Goal: Navigation & Orientation: Find specific page/section

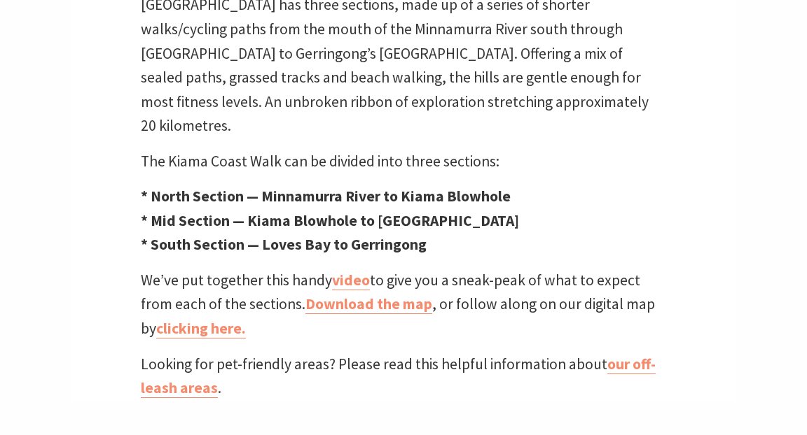
scroll to position [513, 0]
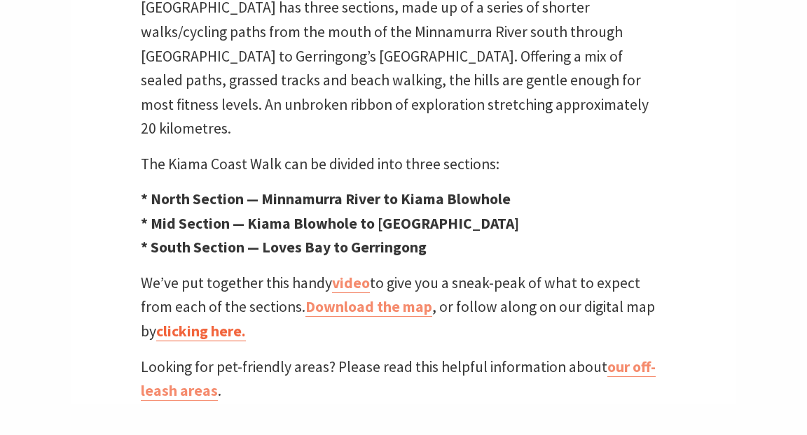
click at [196, 322] on link "clicking here." at bounding box center [201, 332] width 90 height 20
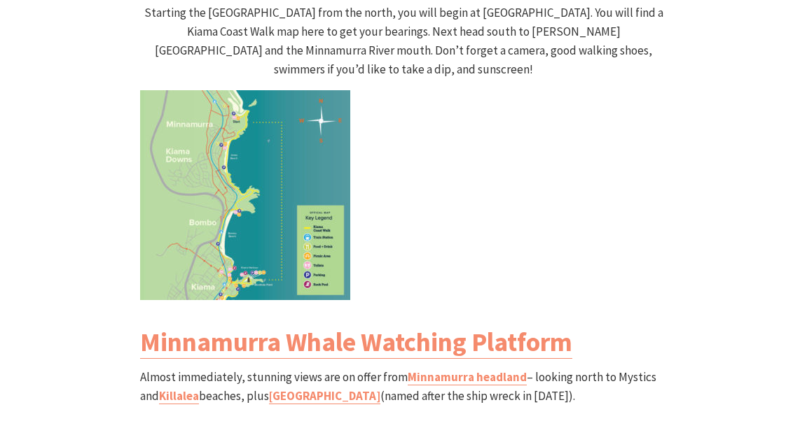
scroll to position [1482, 0]
click at [207, 189] on img at bounding box center [245, 195] width 210 height 210
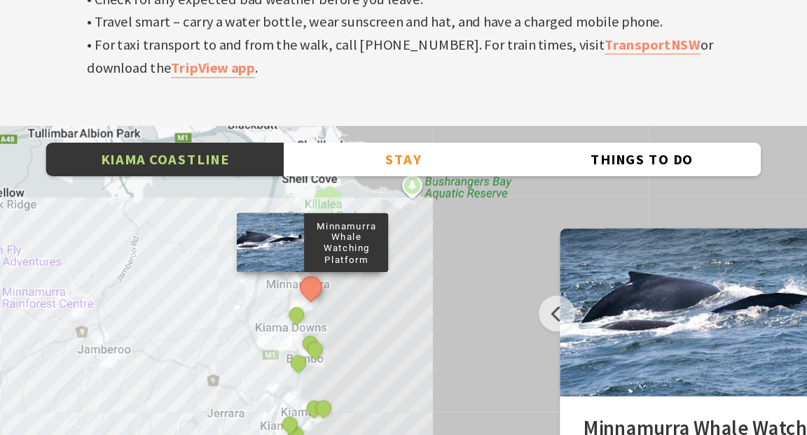
scroll to position [4743, 0]
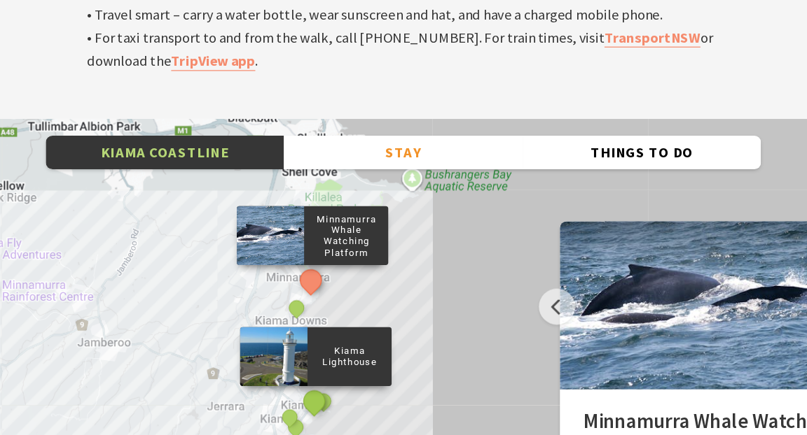
click at [326, 394] on button "See detail about Kiama Lighthouse" at bounding box center [329, 407] width 26 height 26
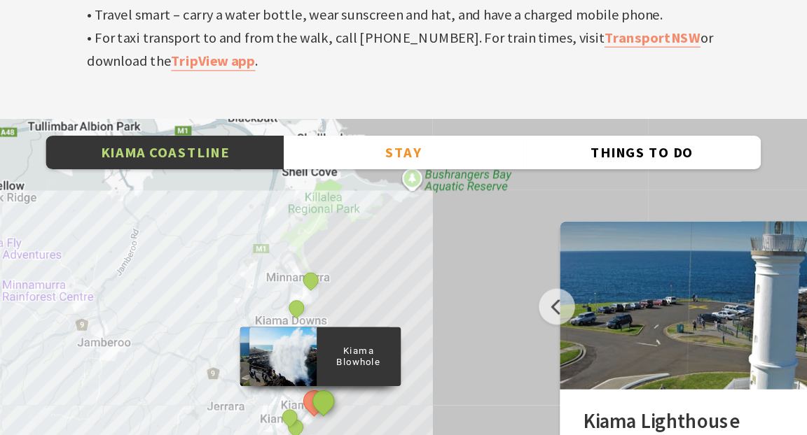
click at [340, 393] on button "See detail about Kiama Blowhole" at bounding box center [336, 406] width 26 height 26
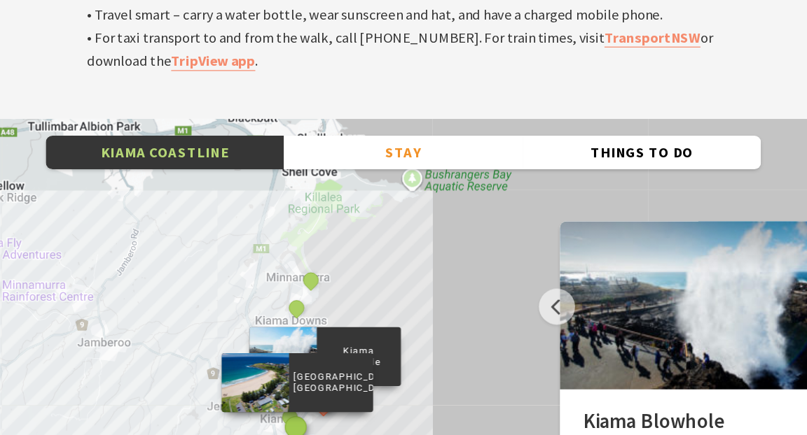
click at [310, 415] on button "See detail about Kendalls Beach, Kiama" at bounding box center [314, 428] width 26 height 26
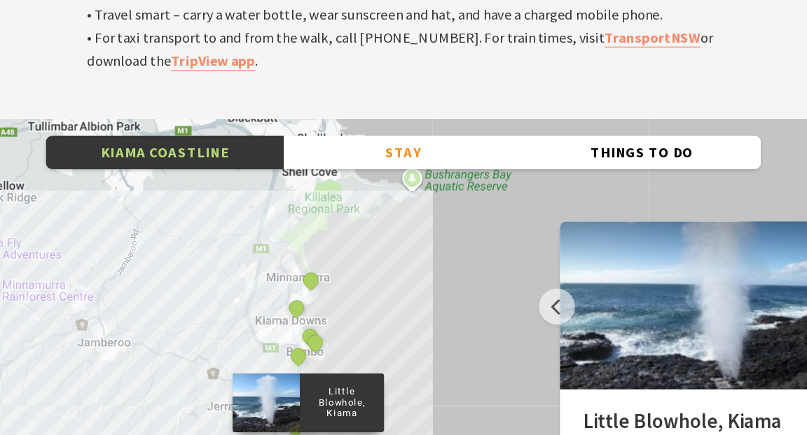
click at [473, 320] on div "Minnamurra Whale Watching Platform Gerringong Whale Watching Platform Werri Lag…" at bounding box center [403, 424] width 807 height 504
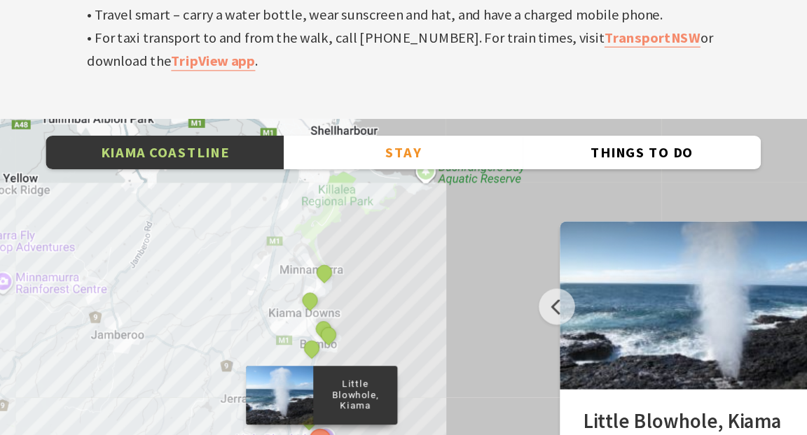
drag, startPoint x: 390, startPoint y: 338, endPoint x: 402, endPoint y: 328, distance: 15.4
click at [402, 328] on div "Minnamurra Whale Watching Platform Gerringong Whale Watching Platform Werri Lag…" at bounding box center [403, 424] width 807 height 504
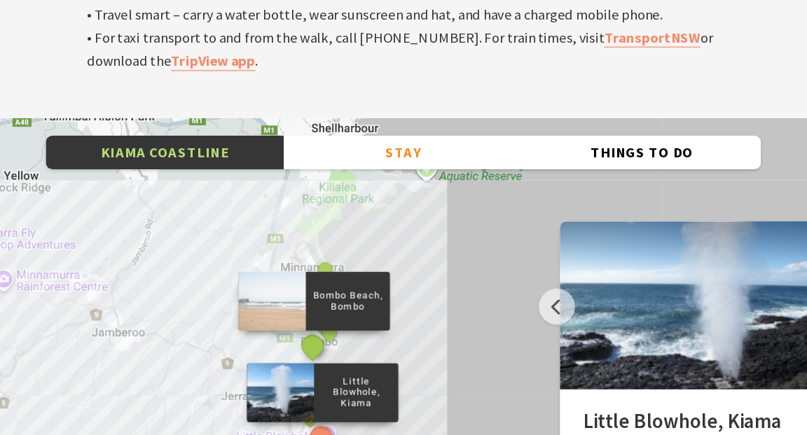
click at [325, 347] on button "See detail about Bombo Beach, Bombo" at bounding box center [328, 360] width 26 height 26
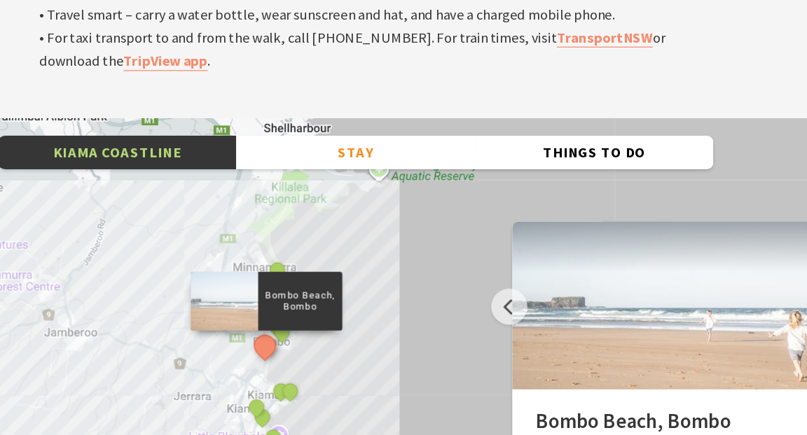
scroll to position [4746, 0]
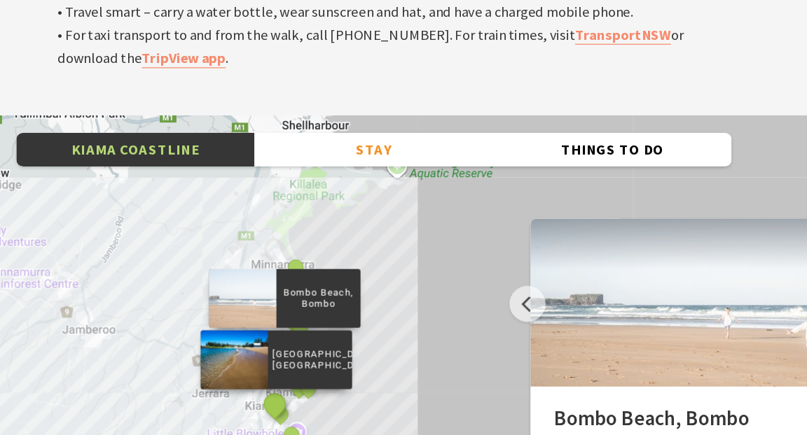
click at [319, 396] on button "See detail about Surf Beach, Kiama" at bounding box center [321, 409] width 26 height 26
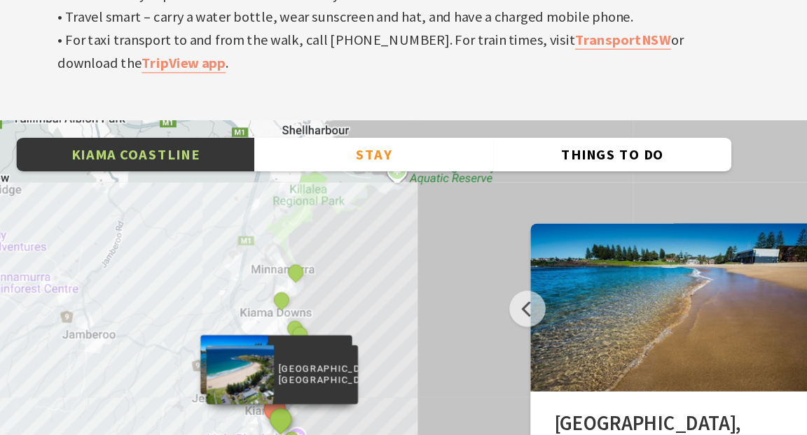
click at [325, 405] on button "See detail about Kendalls Beach, Kiama" at bounding box center [326, 418] width 26 height 26
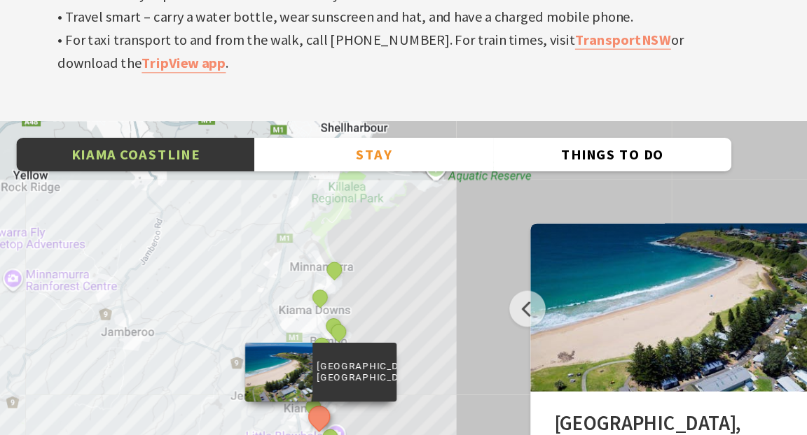
drag, startPoint x: 386, startPoint y: 349, endPoint x: 424, endPoint y: 346, distance: 38.6
click at [424, 346] on div "Minnamurra Whale Watching Platform Gerringong Whale Watching Platform Werri Lag…" at bounding box center [403, 421] width 807 height 504
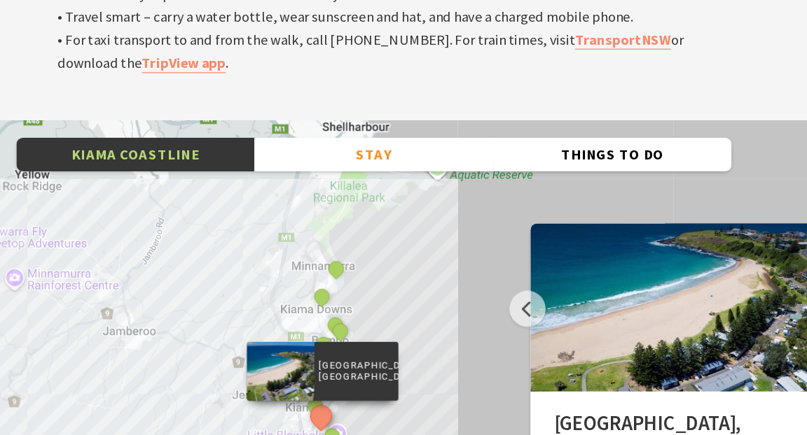
click at [471, 200] on div "Minnamurra Whale Watching Platform Gerringong Whale Watching Platform Werri Lag…" at bounding box center [403, 421] width 807 height 504
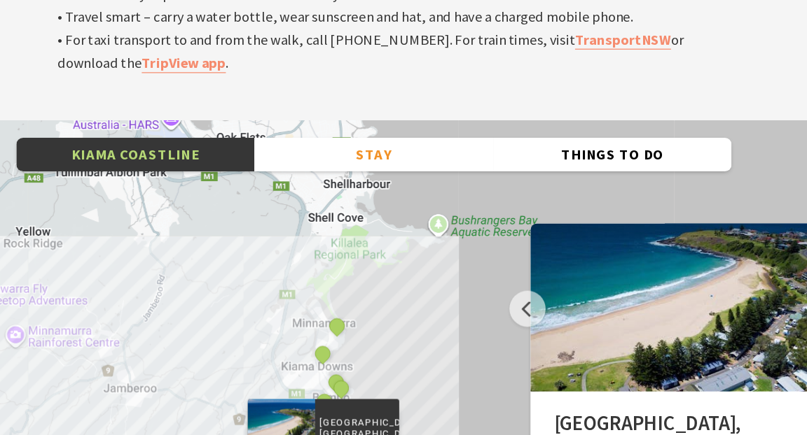
drag, startPoint x: 457, startPoint y: 228, endPoint x: 462, endPoint y: 306, distance: 78.6
click at [462, 306] on div "Minnamurra Whale Watching Platform Gerringong Whale Watching Platform Werri Lag…" at bounding box center [403, 421] width 807 height 504
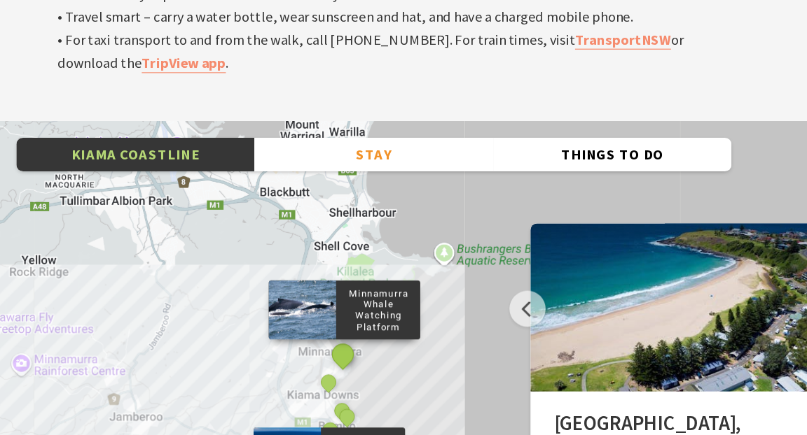
click at [372, 351] on button "See detail about Minnamurra Whale Watching Platform" at bounding box center [378, 364] width 26 height 26
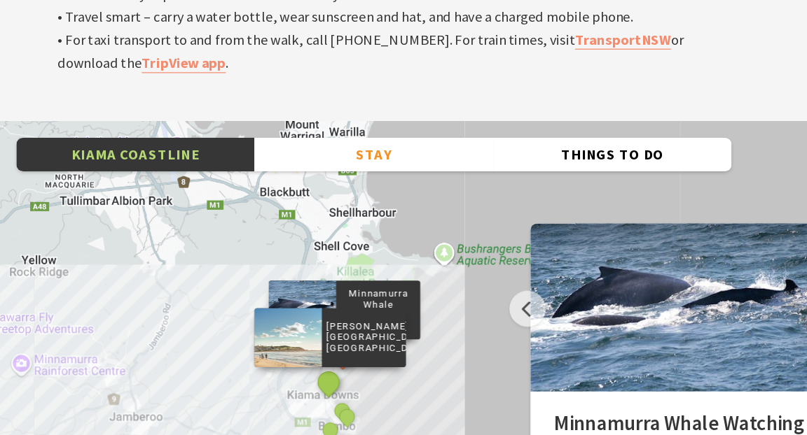
click at [365, 374] on button "See detail about Jones Beach, Kiama Downs" at bounding box center [366, 387] width 26 height 26
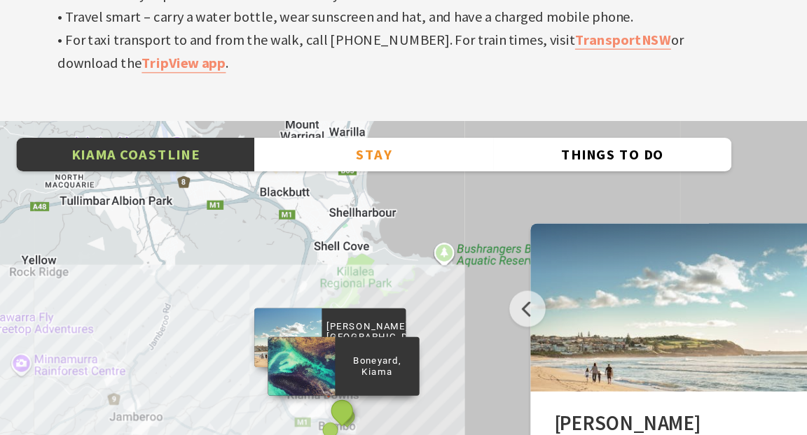
click at [377, 398] on button "See detail about Boneyard, Kiama" at bounding box center [376, 411] width 26 height 26
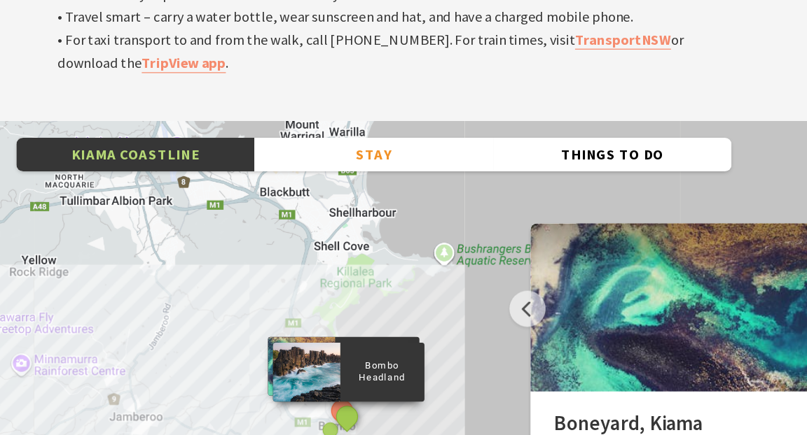
click at [380, 403] on button "See detail about Bombo Headland" at bounding box center [381, 416] width 26 height 26
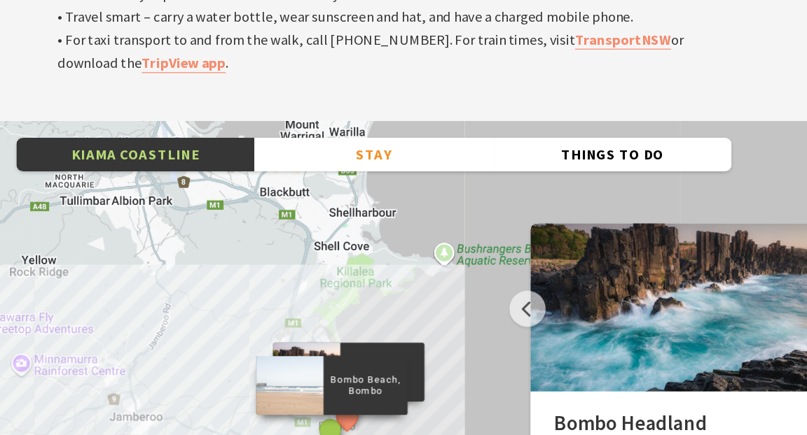
click at [366, 414] on button "See detail about Bombo Beach, Bombo" at bounding box center [367, 427] width 26 height 26
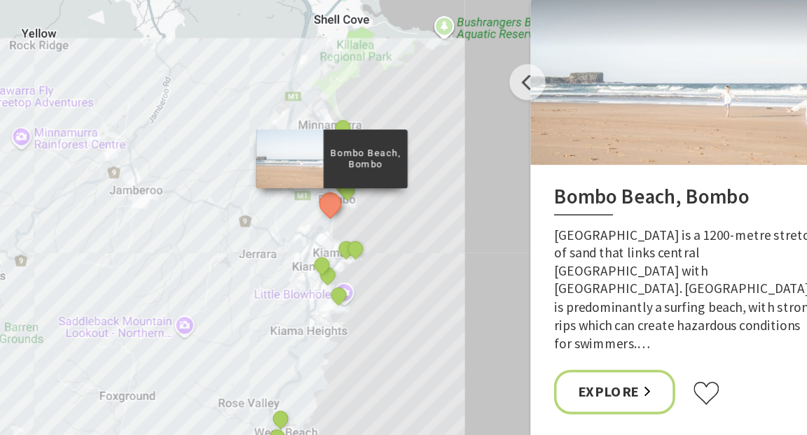
scroll to position [4932, 0]
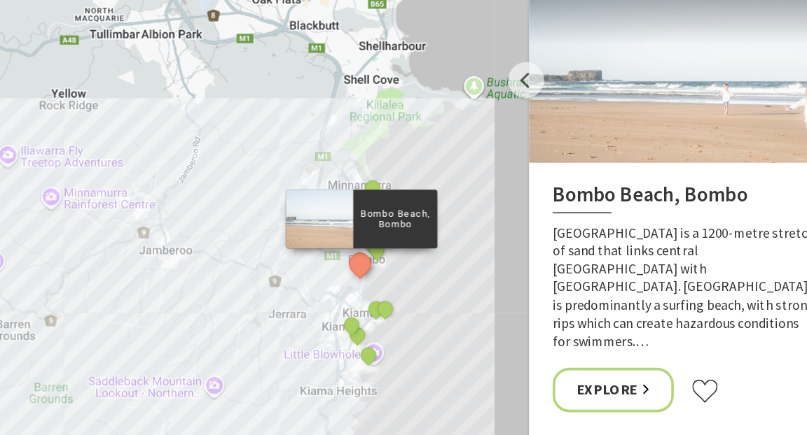
drag, startPoint x: 440, startPoint y: 263, endPoint x: 473, endPoint y: 323, distance: 68.0
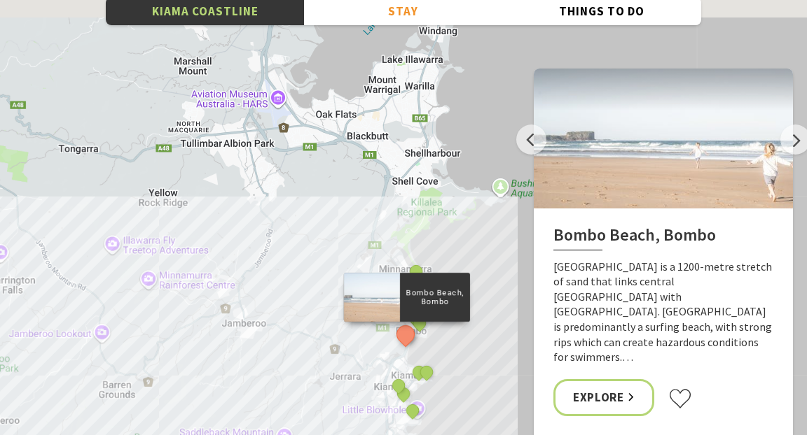
drag, startPoint x: 472, startPoint y: 193, endPoint x: 484, endPoint y: 236, distance: 45.0
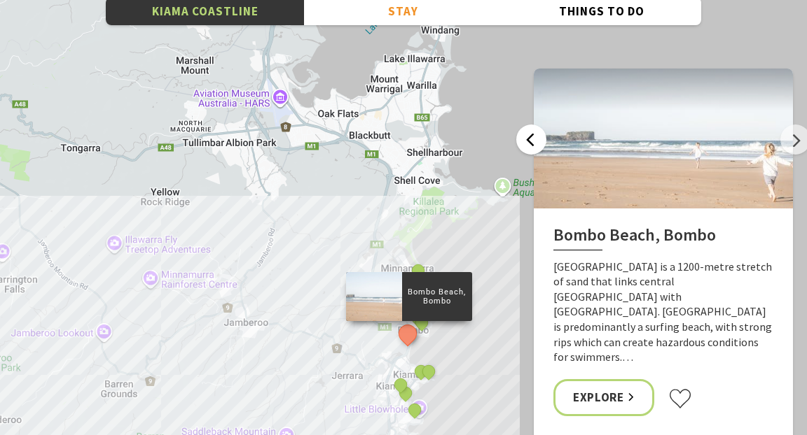
click at [529, 125] on button "Previous" at bounding box center [531, 140] width 30 height 30
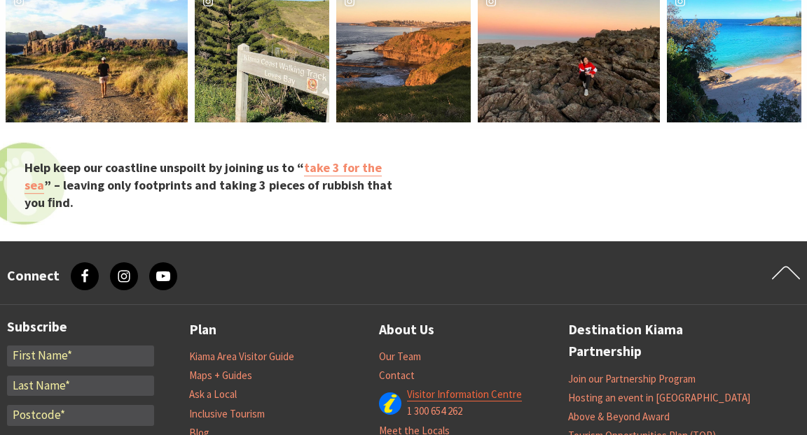
scroll to position [5792, 0]
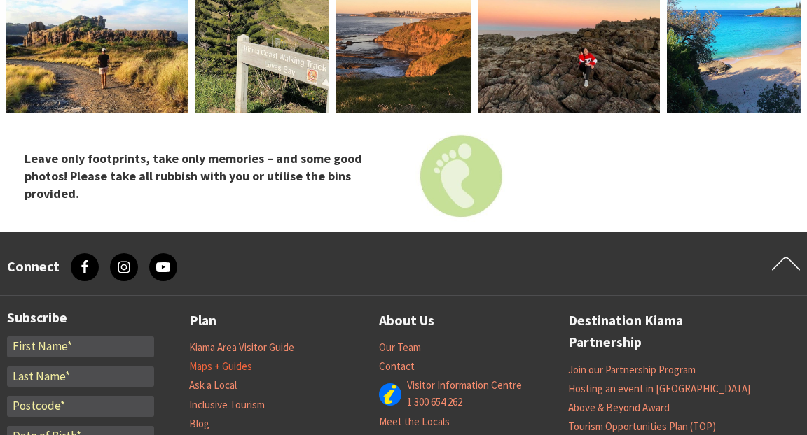
click at [225, 360] on link "Maps + Guides" at bounding box center [220, 367] width 63 height 14
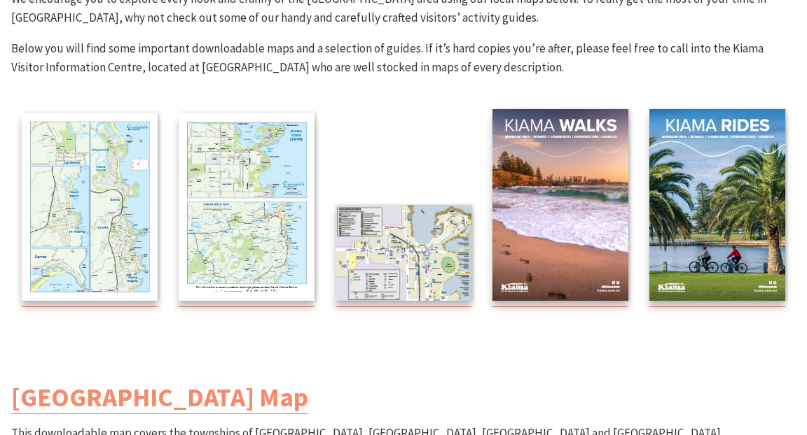
scroll to position [233, 0]
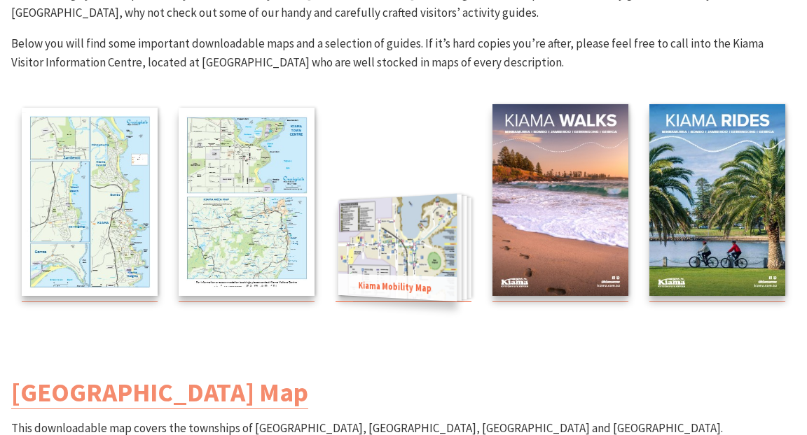
click at [405, 251] on img at bounding box center [397, 248] width 119 height 108
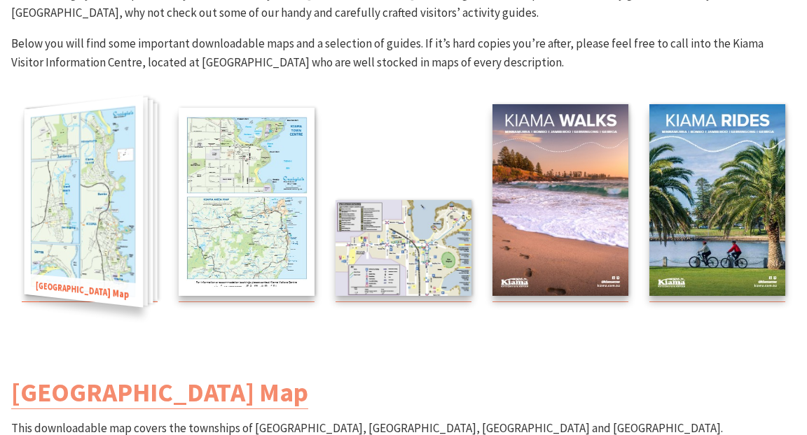
click at [118, 165] on img at bounding box center [84, 201] width 119 height 213
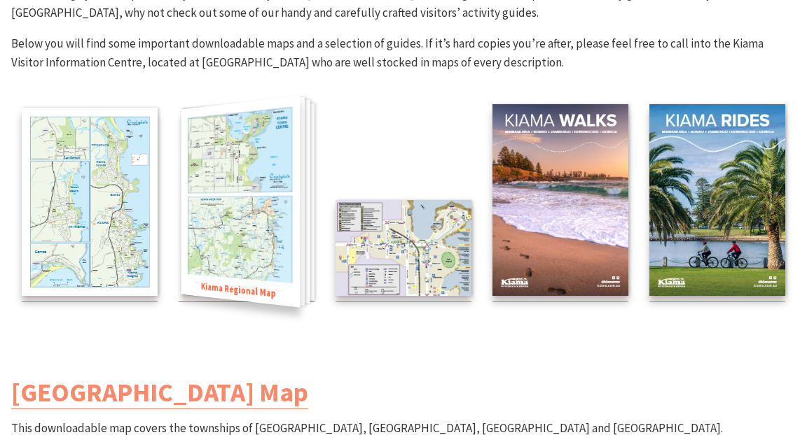
click at [246, 217] on img at bounding box center [240, 201] width 119 height 213
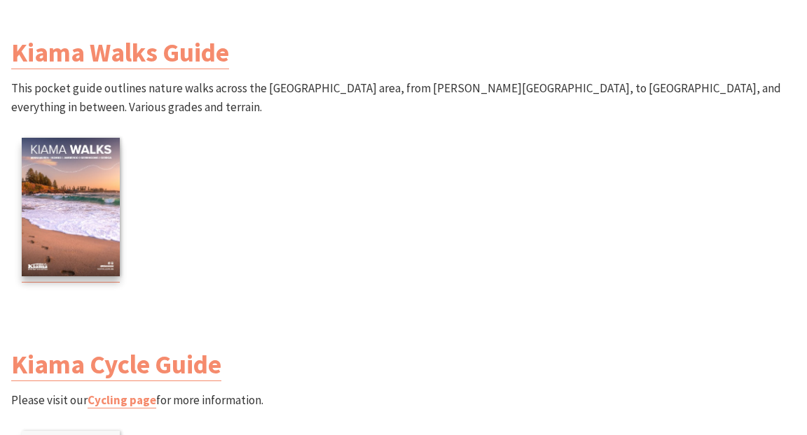
scroll to position [1417, 0]
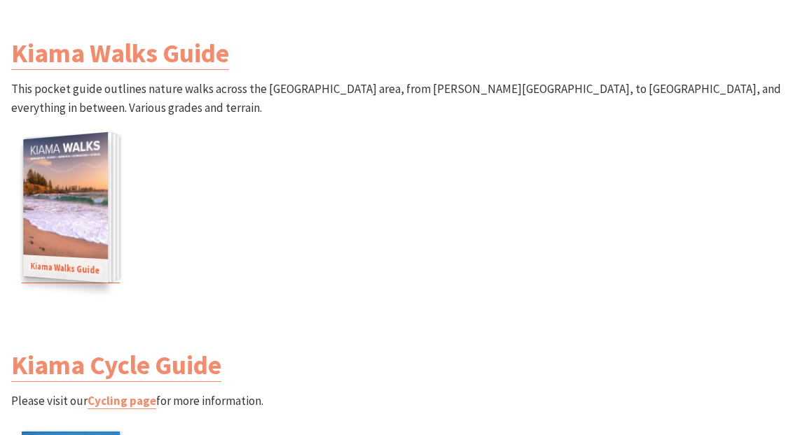
click at [60, 200] on img at bounding box center [65, 207] width 85 height 151
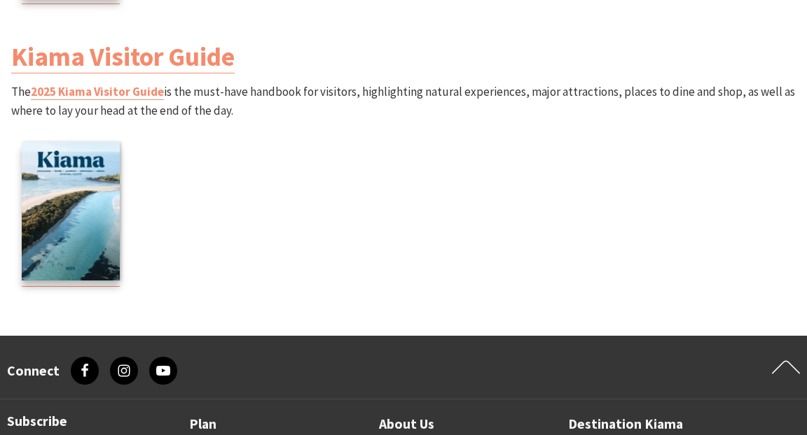
scroll to position [1997, 0]
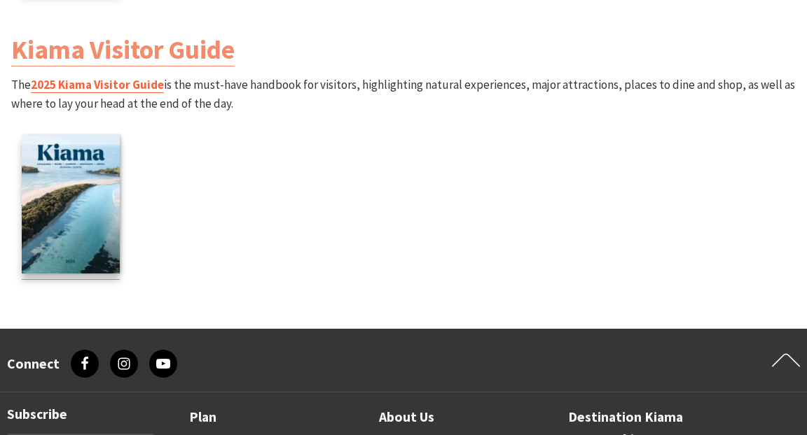
click at [108, 82] on link "2025 Kiama Visitor Guide" at bounding box center [97, 85] width 133 height 16
